Goal: Information Seeking & Learning: Learn about a topic

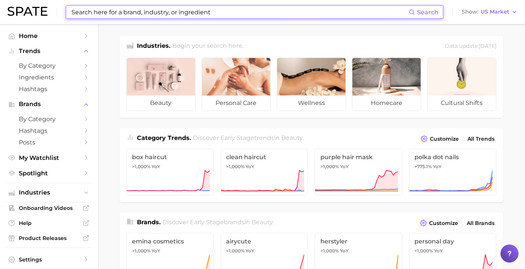
click at [193, 13] on input at bounding box center [240, 12] width 338 height 13
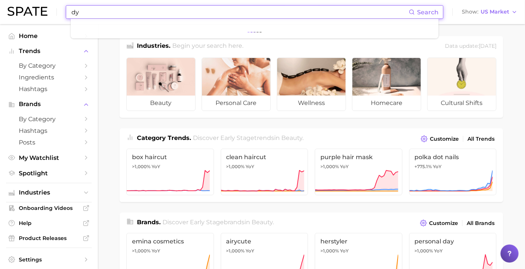
type input "d"
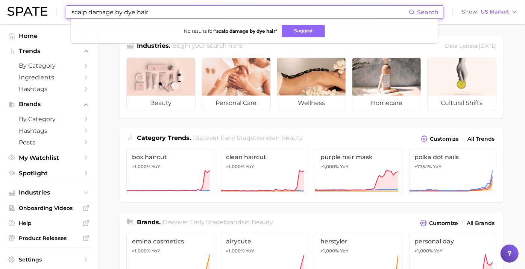
drag, startPoint x: 122, startPoint y: 11, endPoint x: 62, endPoint y: 19, distance: 60.4
click at [53, 14] on div "scalp damage by dye hair Search No results for " scalp damage by dye hair " Sug…" at bounding box center [263, 12] width 510 height 24
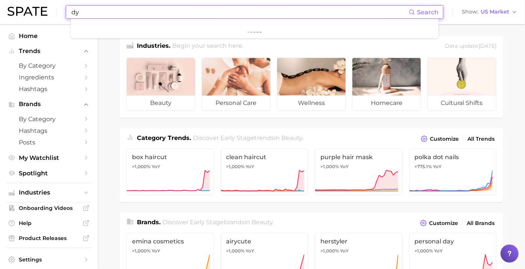
type input "d"
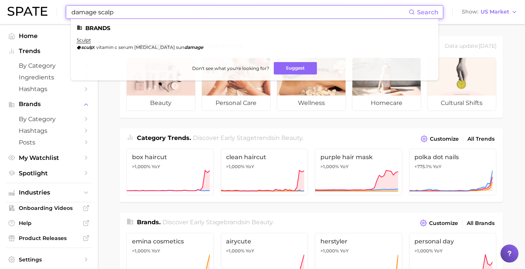
drag, startPoint x: 127, startPoint y: 12, endPoint x: 21, endPoint y: 6, distance: 106.6
click at [21, 6] on div "damage scalp Search Brands sculpt sculp t vitamin c serum [MEDICAL_DATA] sun da…" at bounding box center [263, 12] width 510 height 24
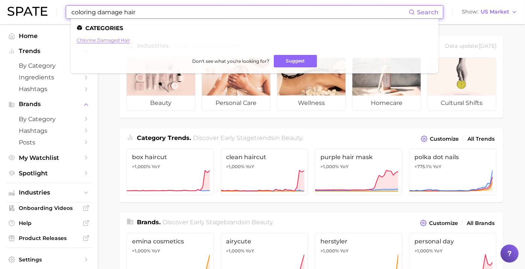
type input "coloring damage hair"
click at [105, 42] on link "chlorine damaged hair" at bounding box center [103, 40] width 53 height 6
